Goal: Information Seeking & Learning: Understand process/instructions

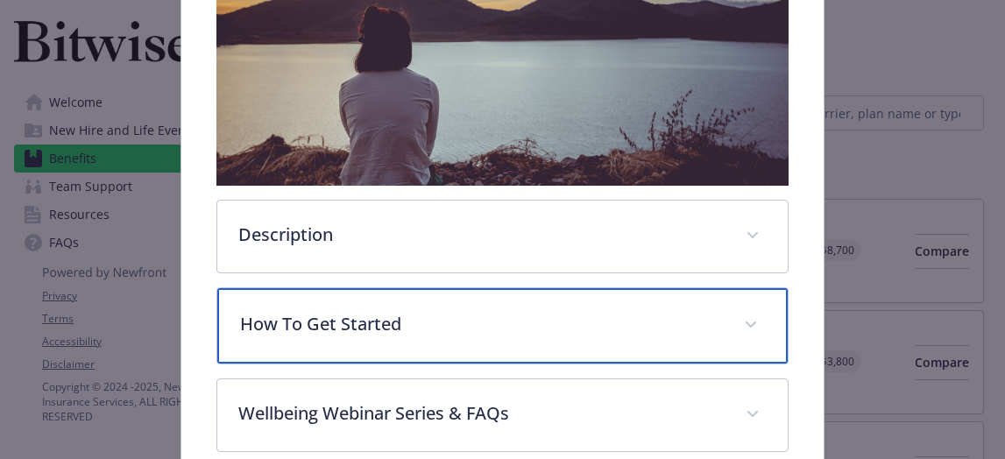
click at [258, 326] on p "How To Get Started" at bounding box center [481, 324] width 482 height 26
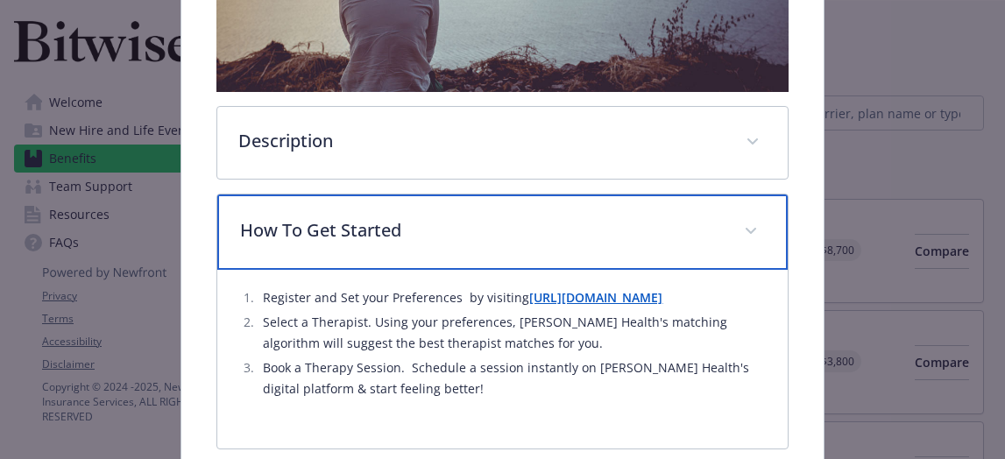
scroll to position [457, 0]
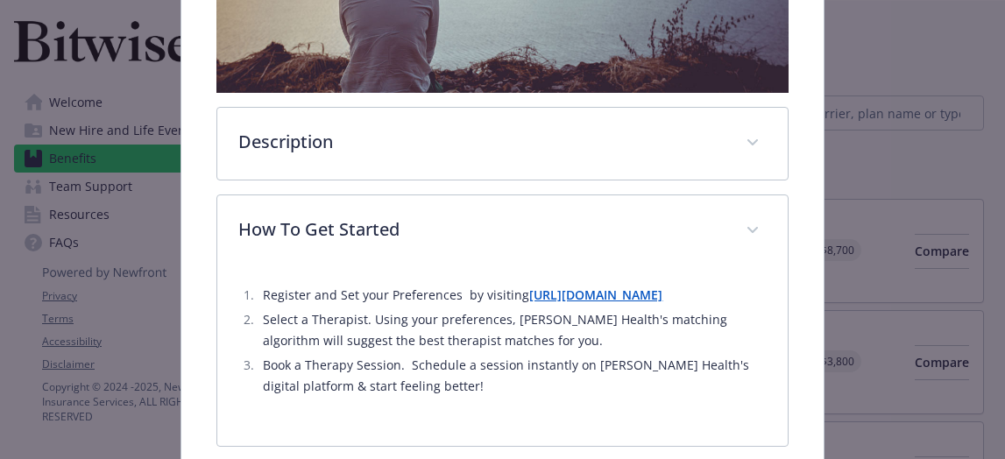
click at [570, 298] on strong "[URL][DOMAIN_NAME]" at bounding box center [595, 295] width 133 height 17
